Goal: Task Accomplishment & Management: Complete application form

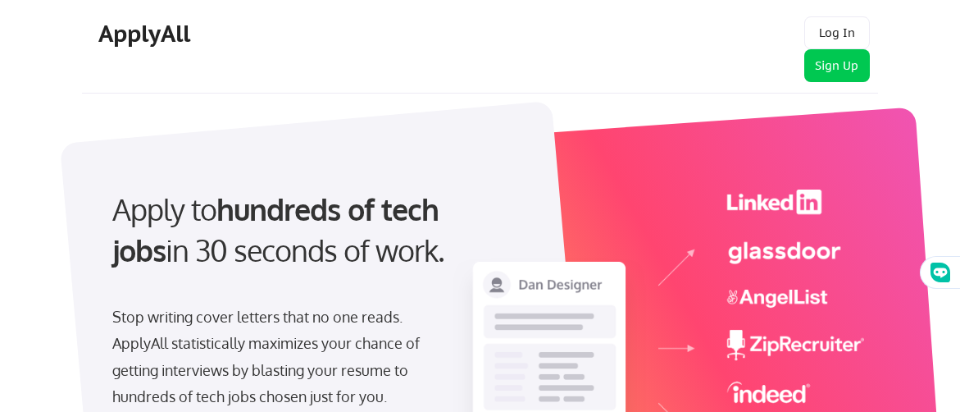
select select "English"
select select ""marketing___comms""
select select "English"
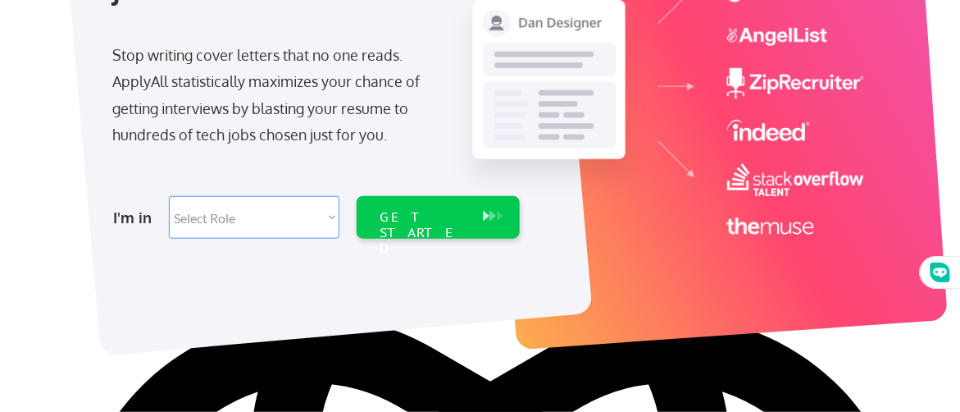
scroll to position [264, 0]
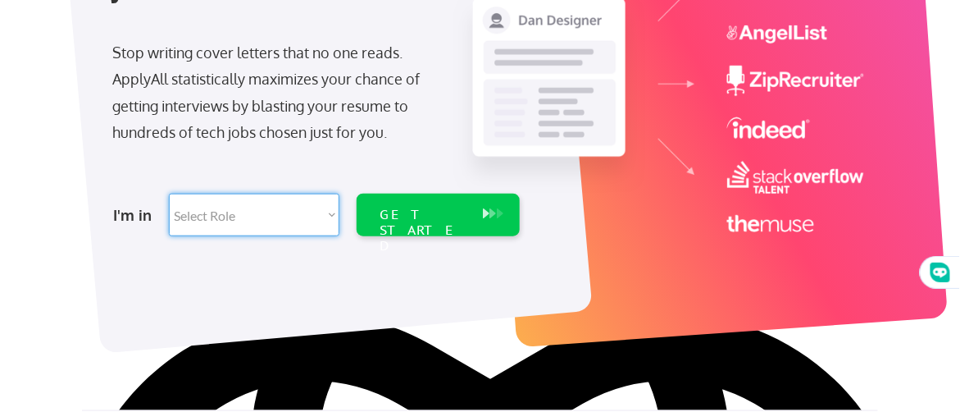
click at [329, 215] on select "Select Role Software Engineering Product Management Customer Success Sales UI/U…" at bounding box center [254, 214] width 171 height 43
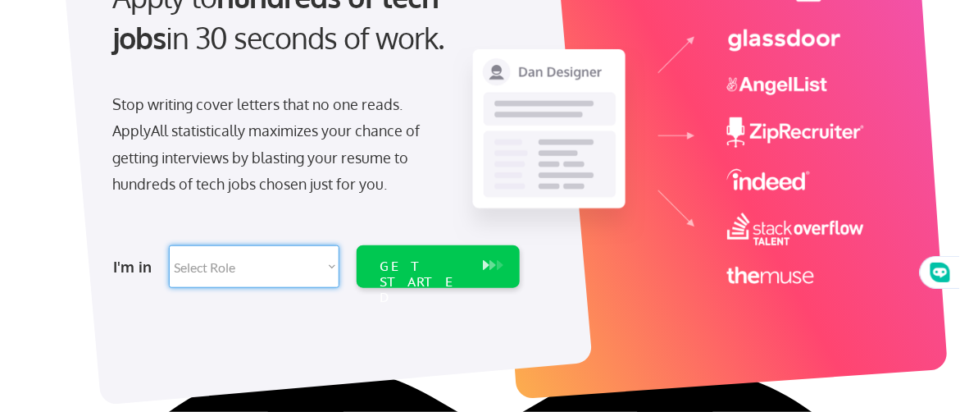
scroll to position [210, 0]
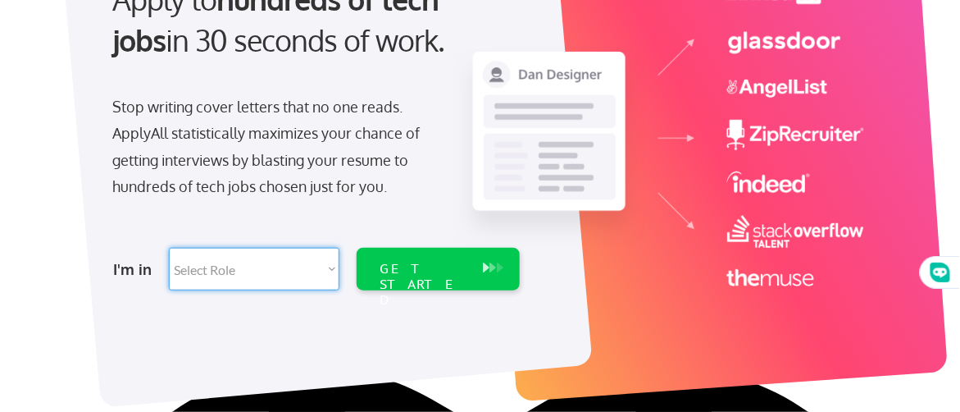
click at [325, 273] on select "Select Role Software Engineering Product Management Customer Success Sales UI/U…" at bounding box center [254, 269] width 171 height 43
select select ""marketing___comms""
click at [169, 248] on select "Select Role Software Engineering Product Management Customer Success Sales UI/U…" at bounding box center [254, 269] width 171 height 43
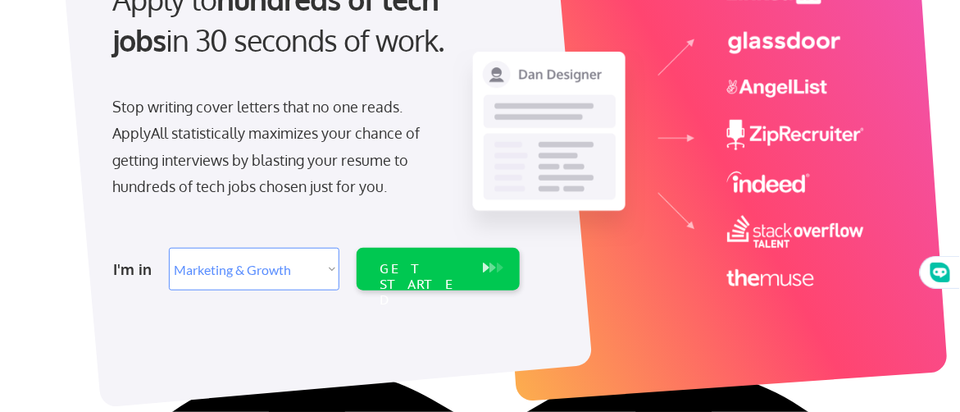
select select ""marketing___comms""
click at [429, 266] on div "GET STARTED" at bounding box center [423, 285] width 87 height 48
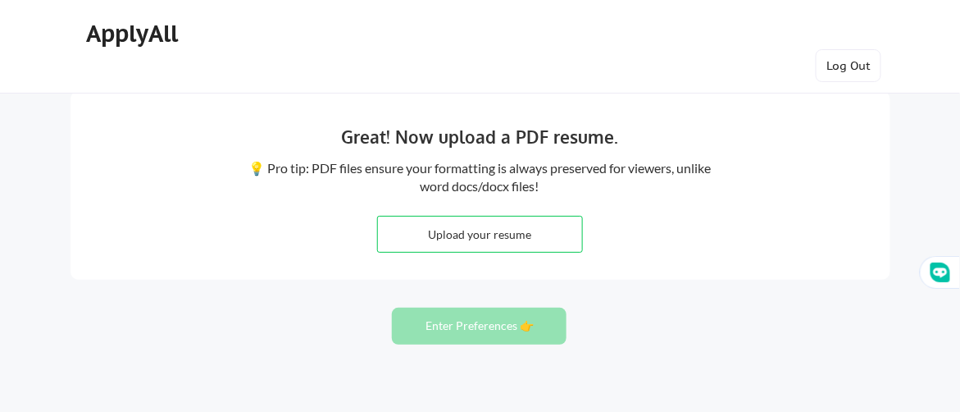
select select "English"
